Goal: Find specific page/section: Locate a particular part of the current website

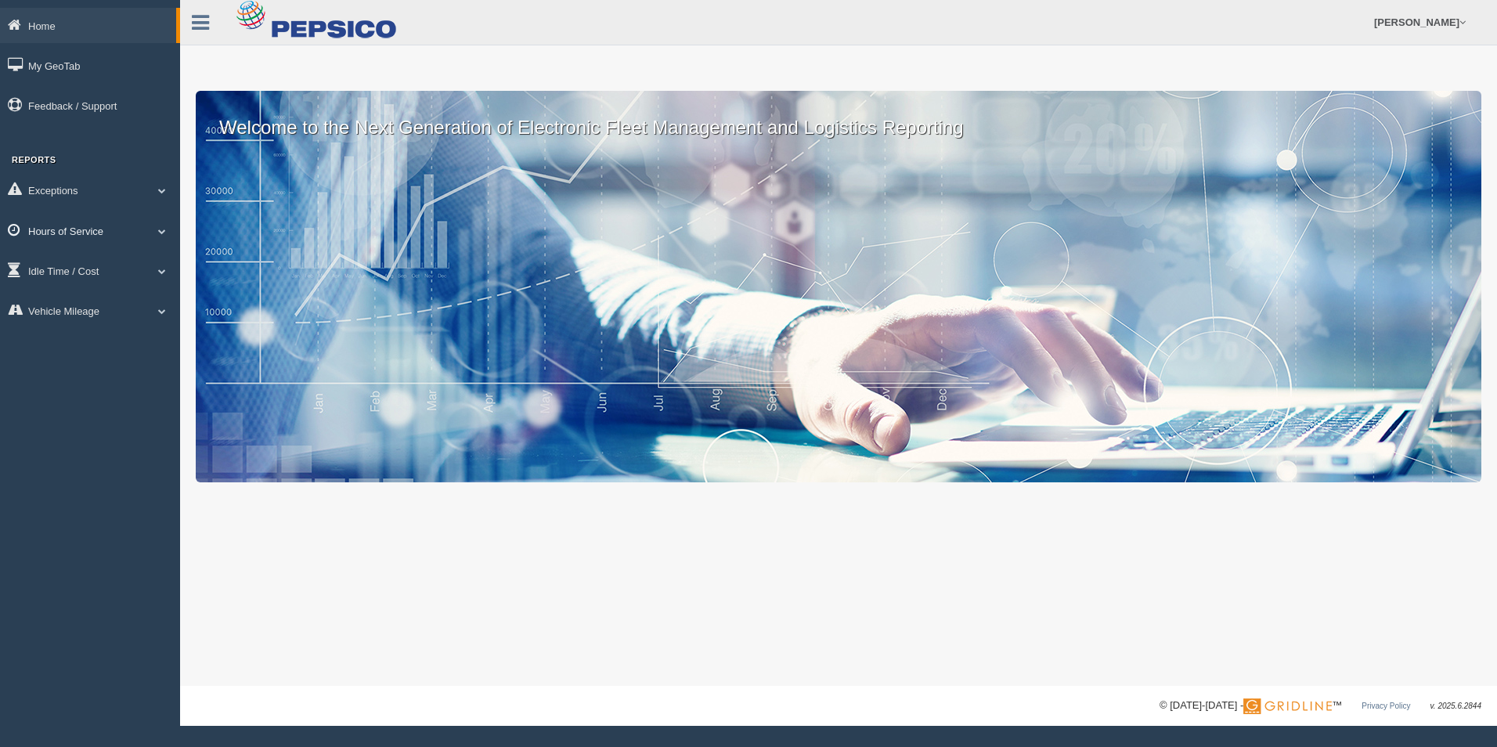
click at [74, 224] on link "Hours of Service" at bounding box center [90, 230] width 180 height 35
click at [97, 269] on link "HOS Explanation Reports" at bounding box center [102, 267] width 148 height 28
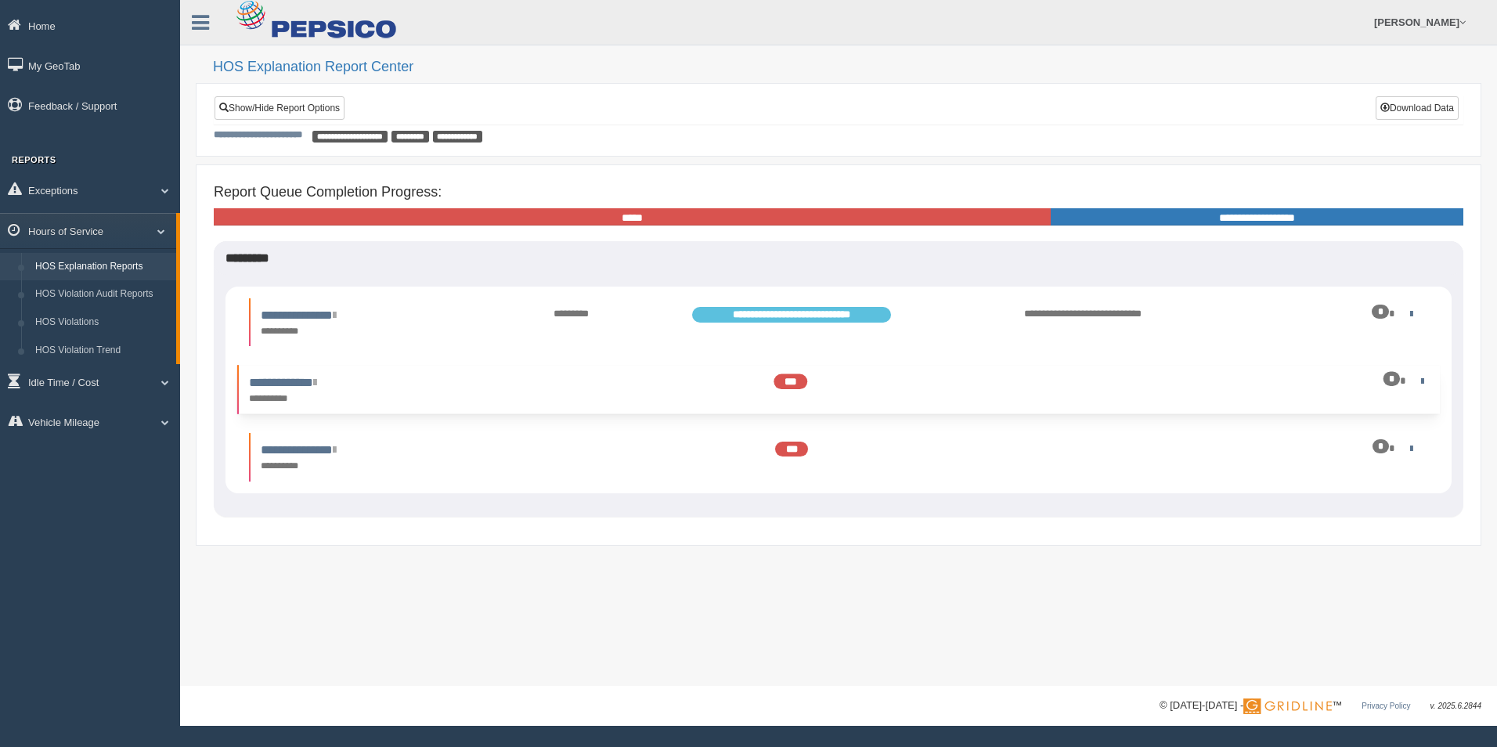
click at [319, 391] on div "**********" at bounding box center [390, 389] width 298 height 33
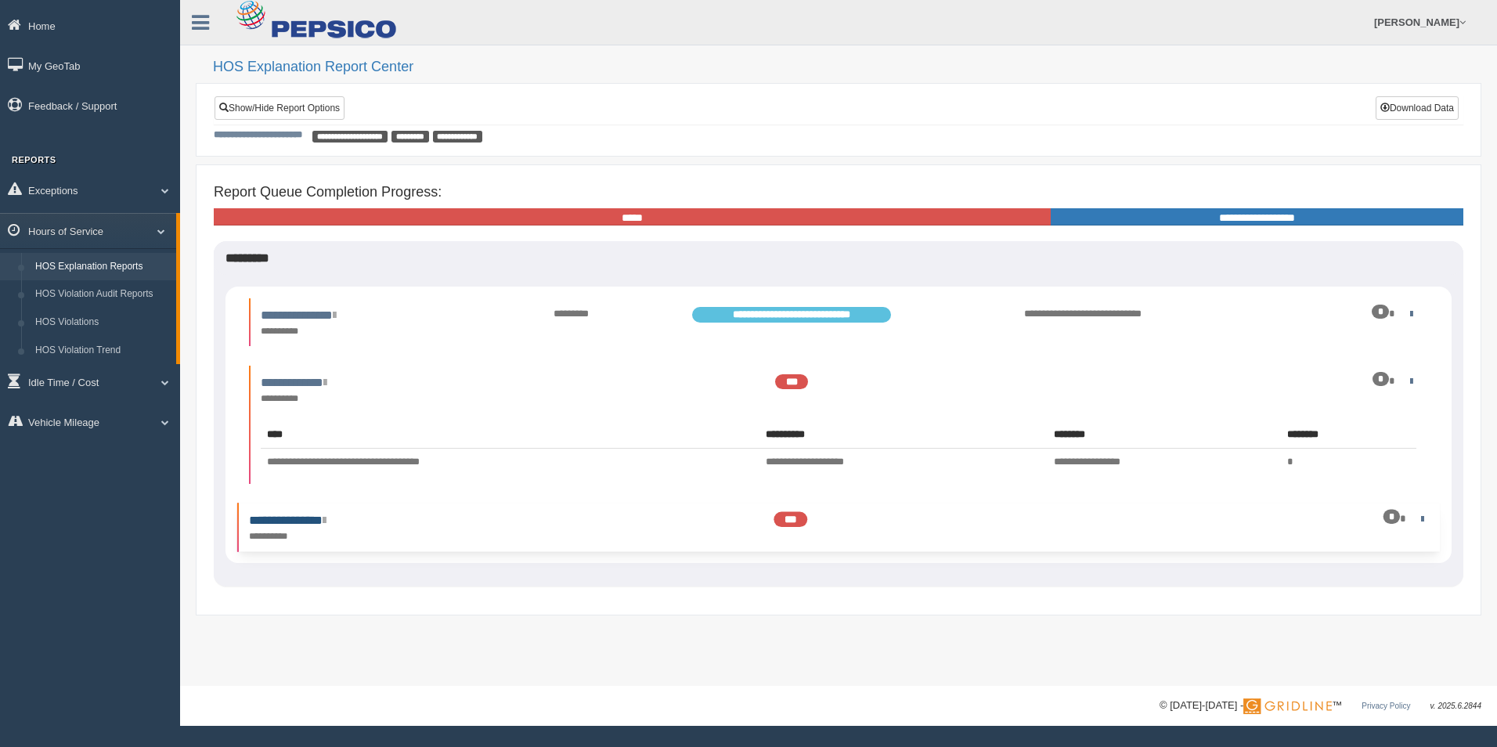
click at [285, 517] on link "**********" at bounding box center [287, 520] width 77 height 12
